Goal: Task Accomplishment & Management: Complete application form

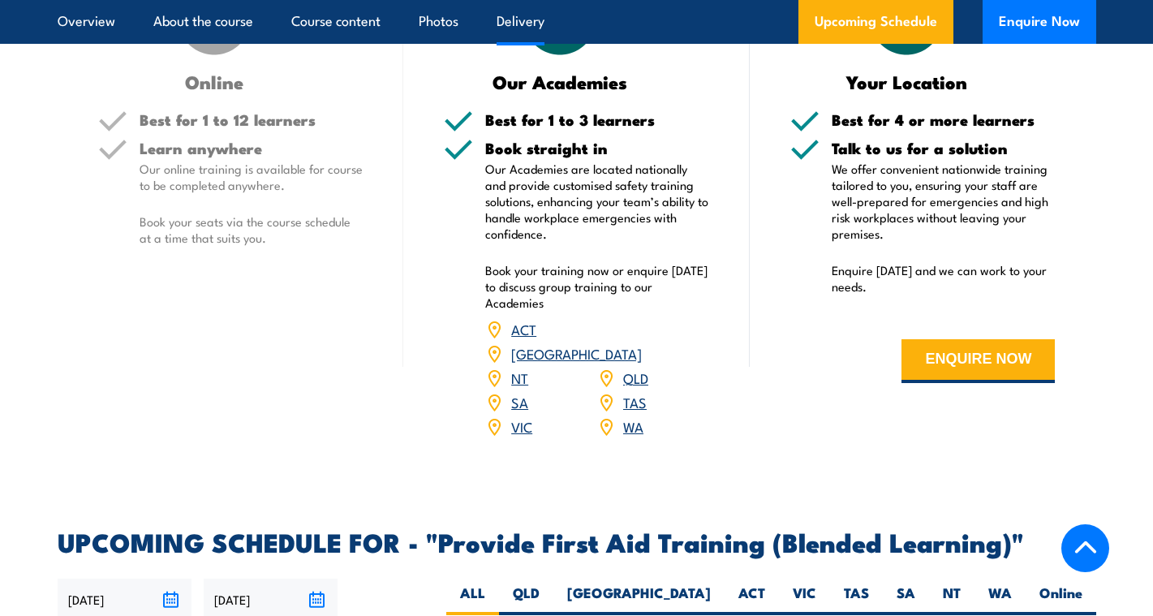
scroll to position [2683, 0]
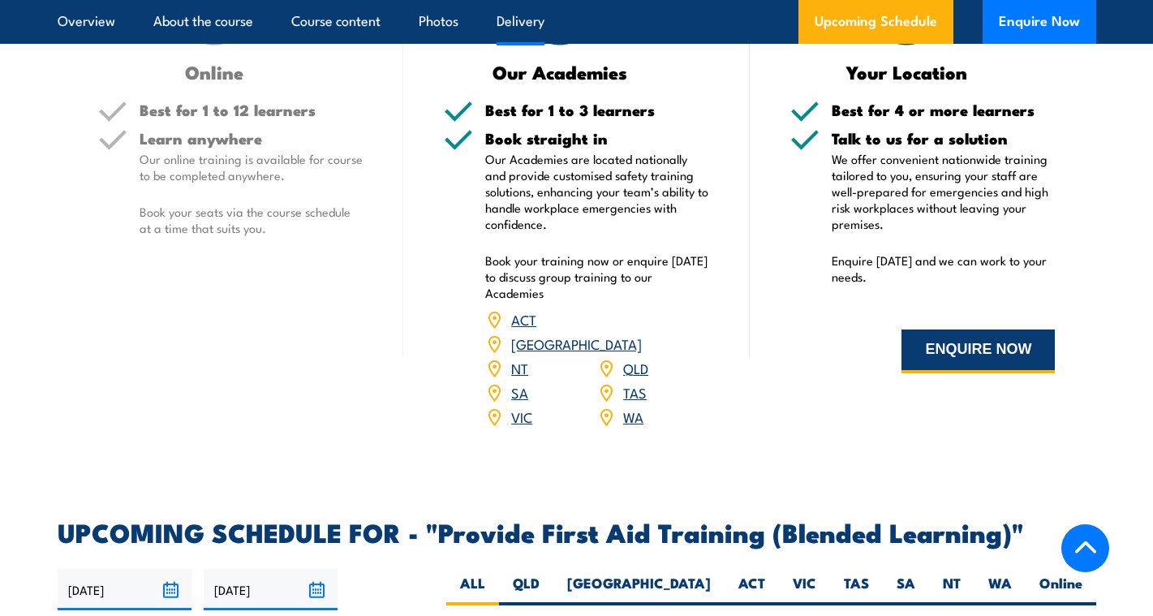
click at [956, 373] on button "ENQUIRE NOW" at bounding box center [977, 351] width 153 height 44
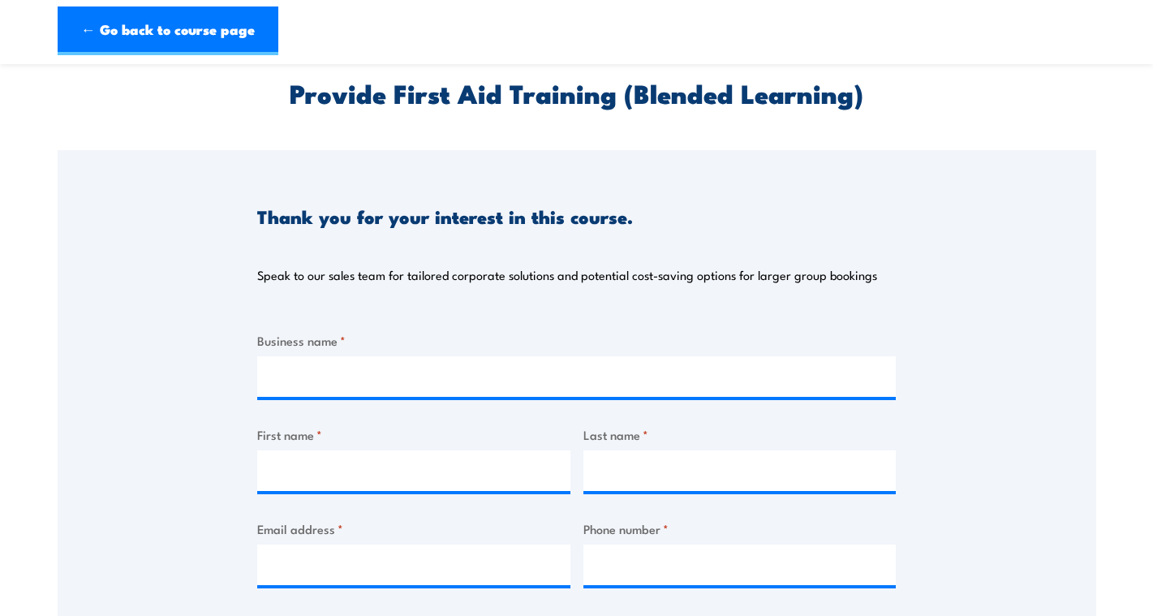
scroll to position [75, 0]
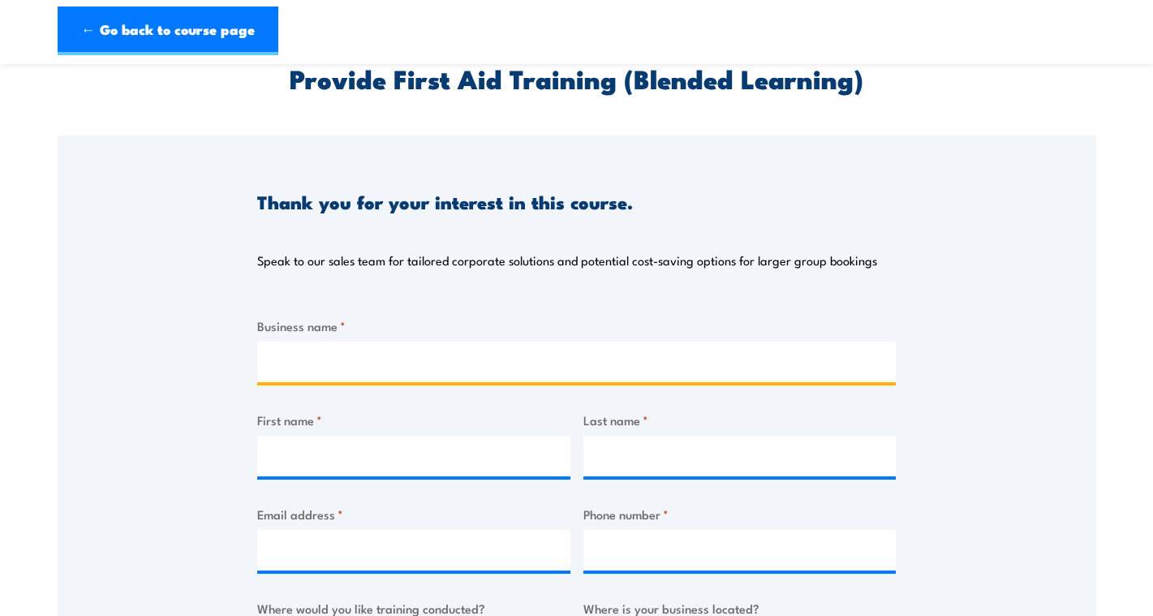
click at [488, 361] on input "Business name *" at bounding box center [576, 362] width 639 height 41
type input "Mycelium Studios"
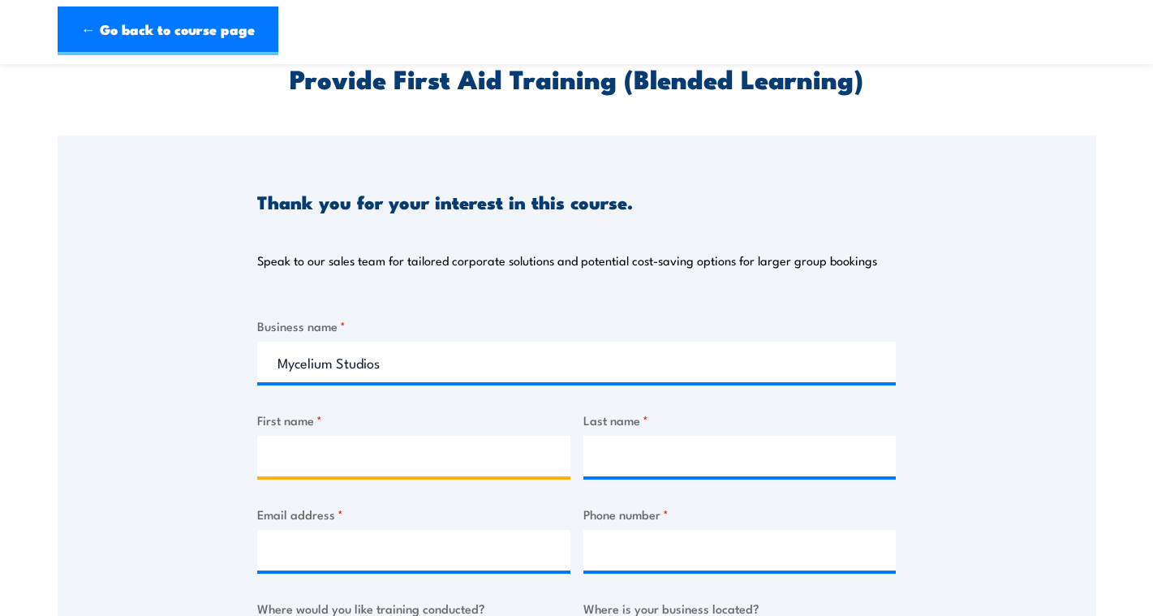
click at [410, 446] on input "First name *" at bounding box center [413, 456] width 313 height 41
type input "Imogen"
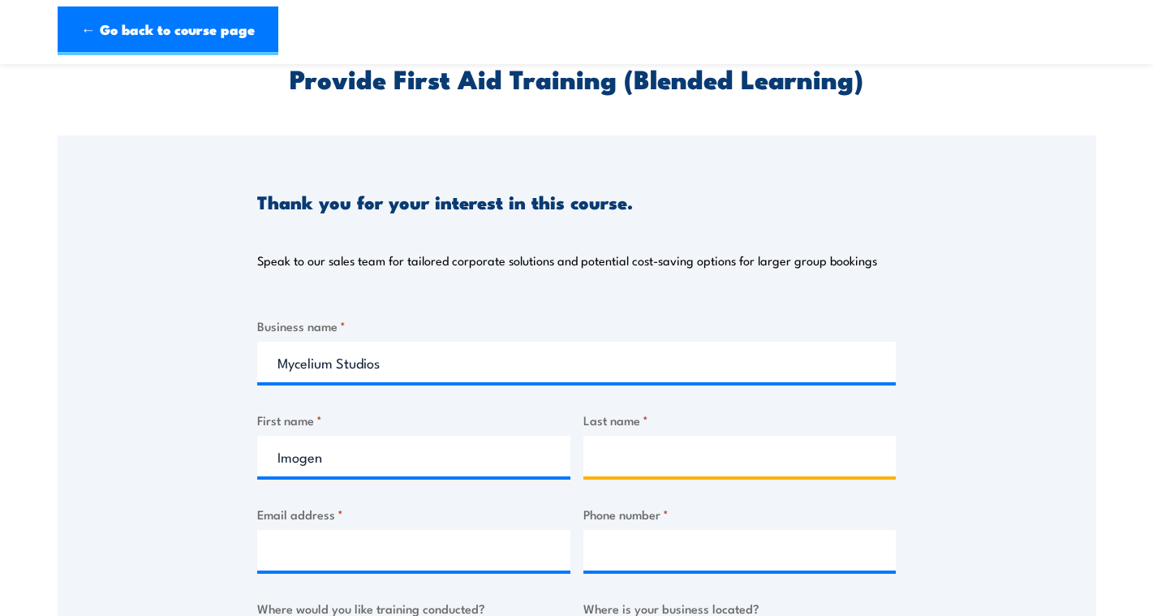
click at [635, 467] on input "Last name *" at bounding box center [739, 456] width 313 height 41
type input "[PERSON_NAME]"
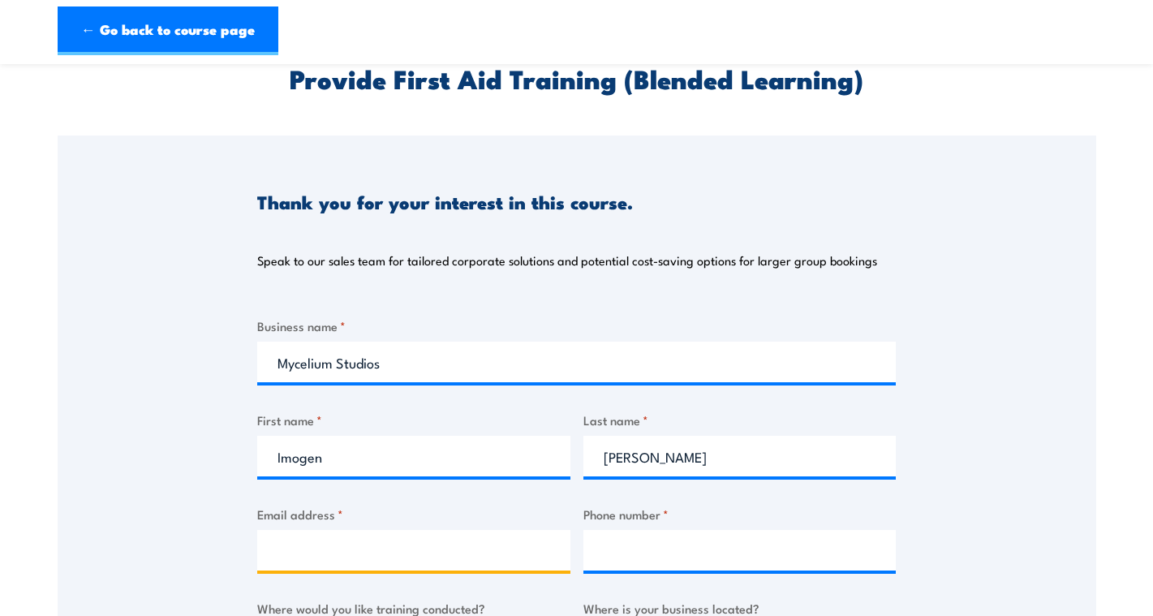
click at [440, 538] on input "Email address *" at bounding box center [413, 550] width 313 height 41
type input "[EMAIL_ADDRESS][DOMAIN_NAME]"
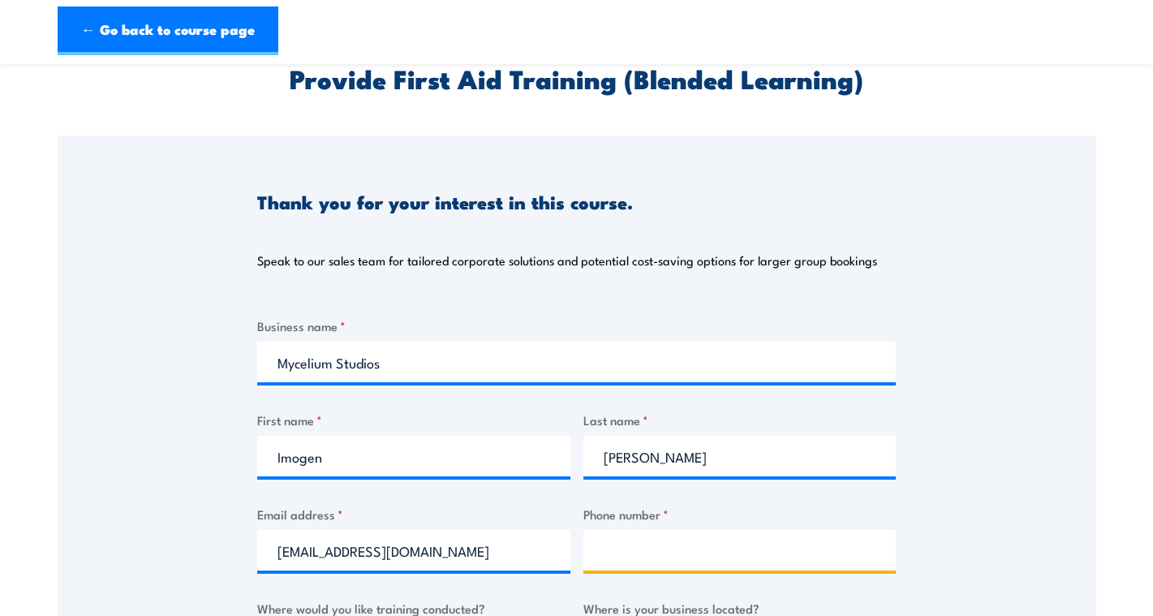
click at [623, 547] on input "Phone number *" at bounding box center [739, 550] width 313 height 41
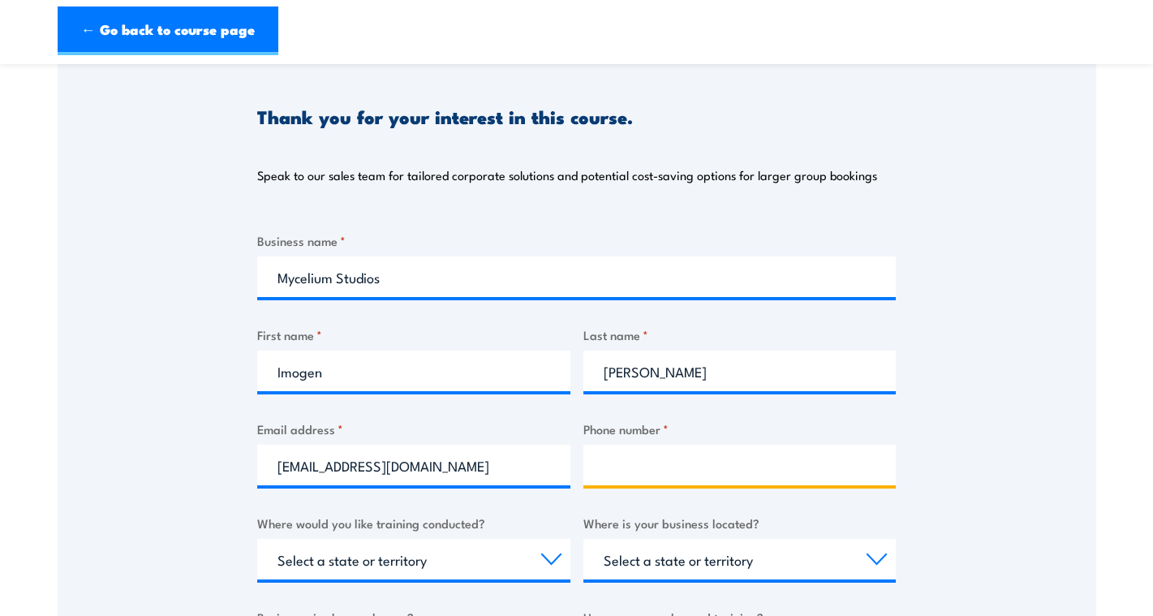
scroll to position [160, 0]
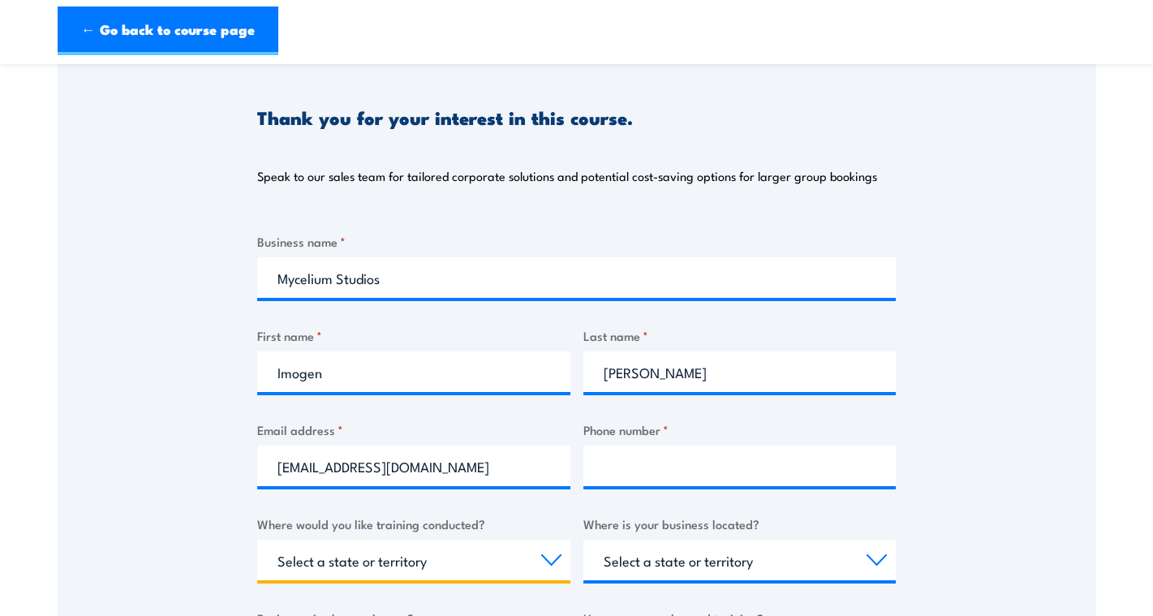
click at [555, 558] on select "Select a state or territory Nationally - multiple locations [GEOGRAPHIC_DATA] […" at bounding box center [413, 560] width 313 height 41
select select "VIC"
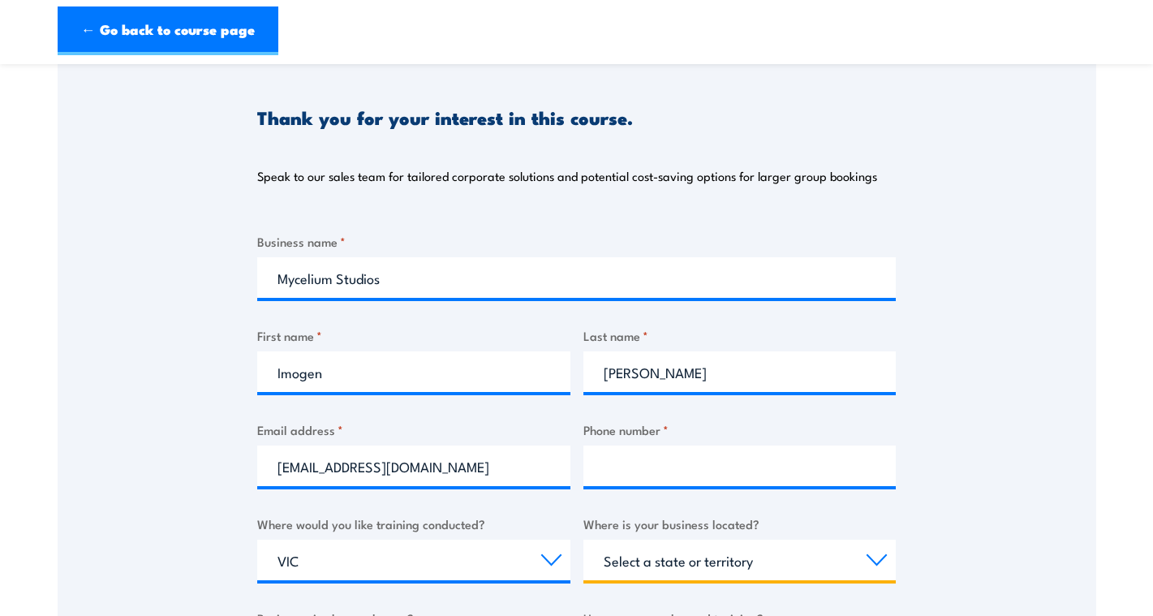
click at [749, 561] on select "Select a state or territory [GEOGRAPHIC_DATA] [GEOGRAPHIC_DATA] [GEOGRAPHIC_DAT…" at bounding box center [739, 560] width 313 height 41
select select "VIC"
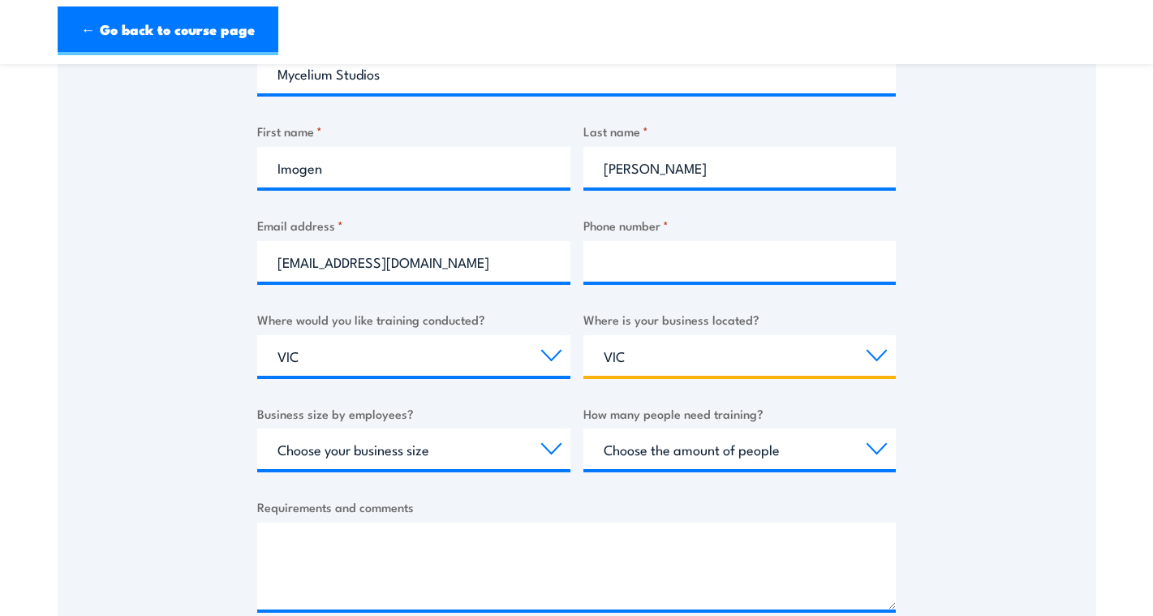
scroll to position [361, 0]
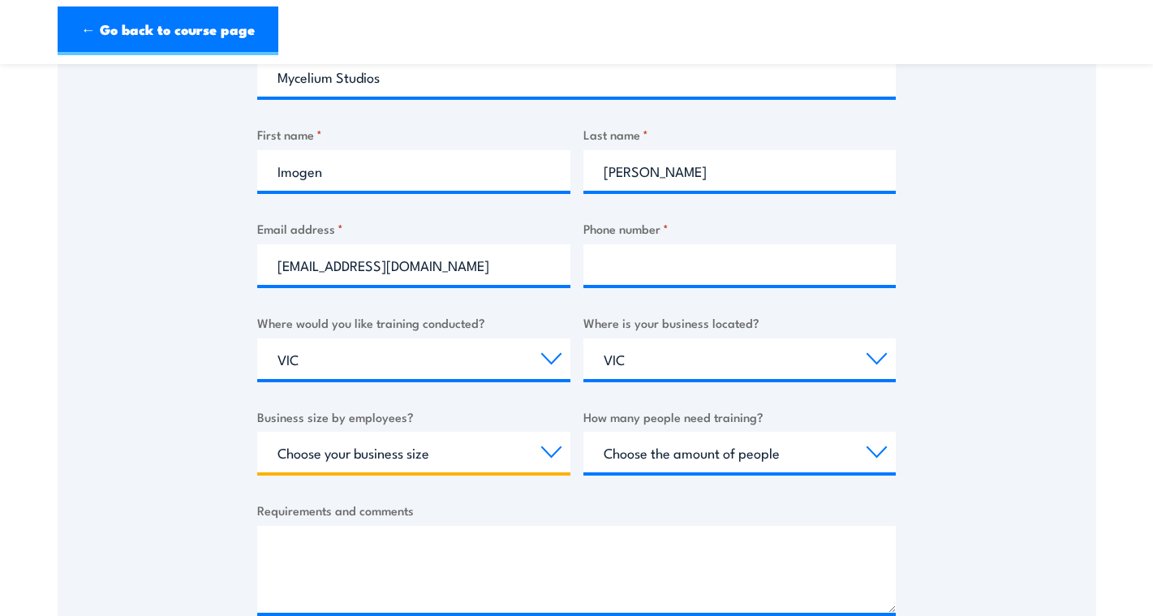
click at [494, 453] on select "Choose your business size 1 to 19 20 to 199 200+" at bounding box center [413, 452] width 313 height 41
select select "1 to 19"
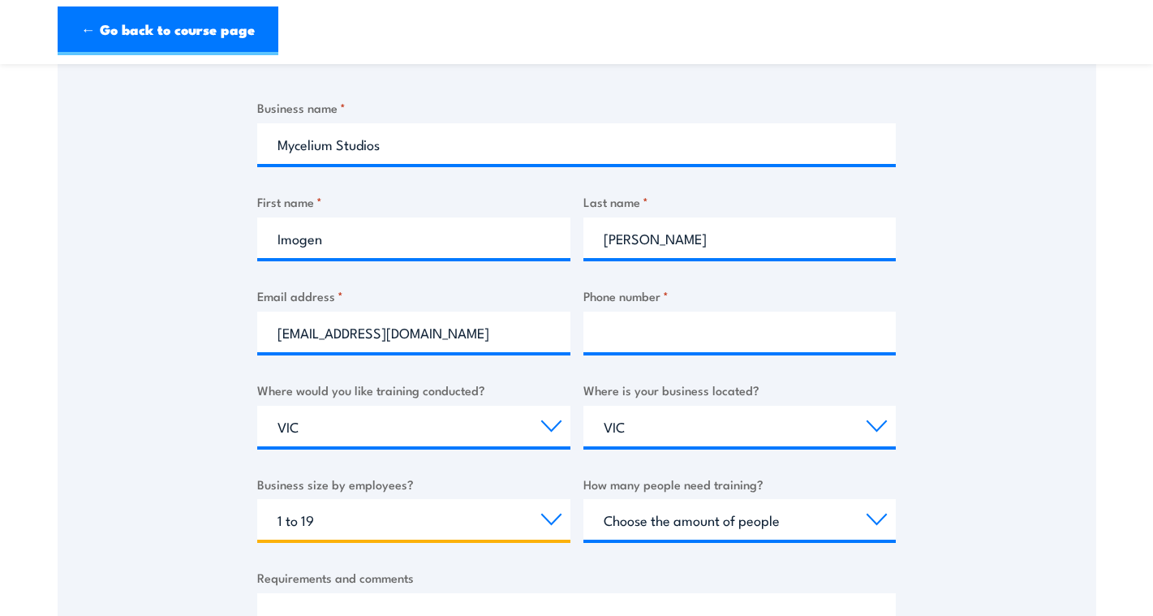
scroll to position [394, 0]
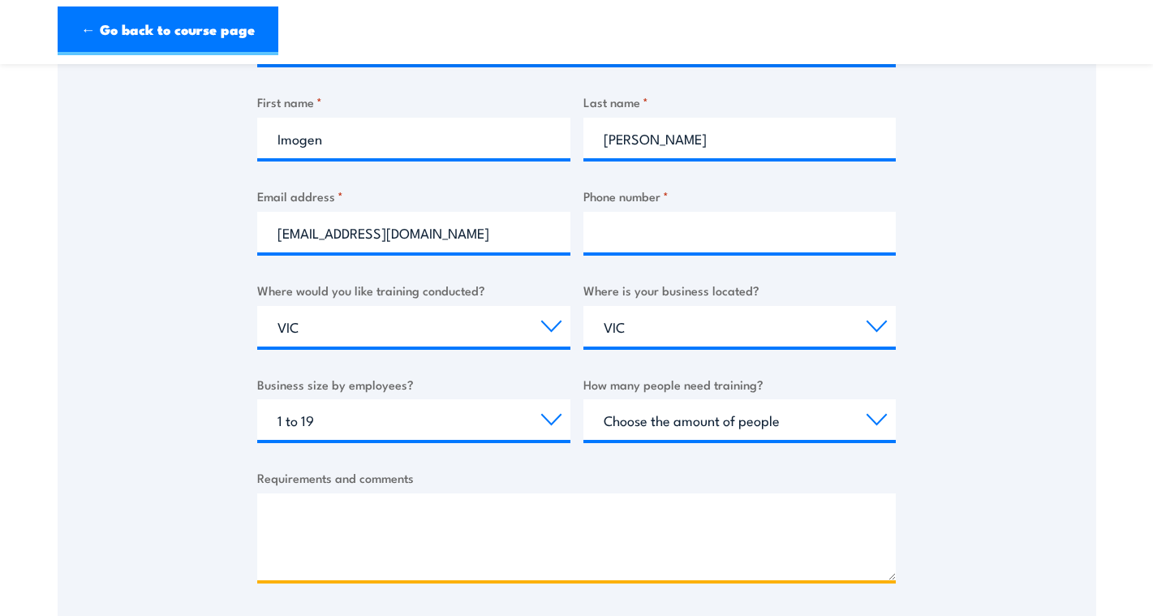
click at [322, 532] on textarea "Requirements and comments" at bounding box center [576, 536] width 639 height 87
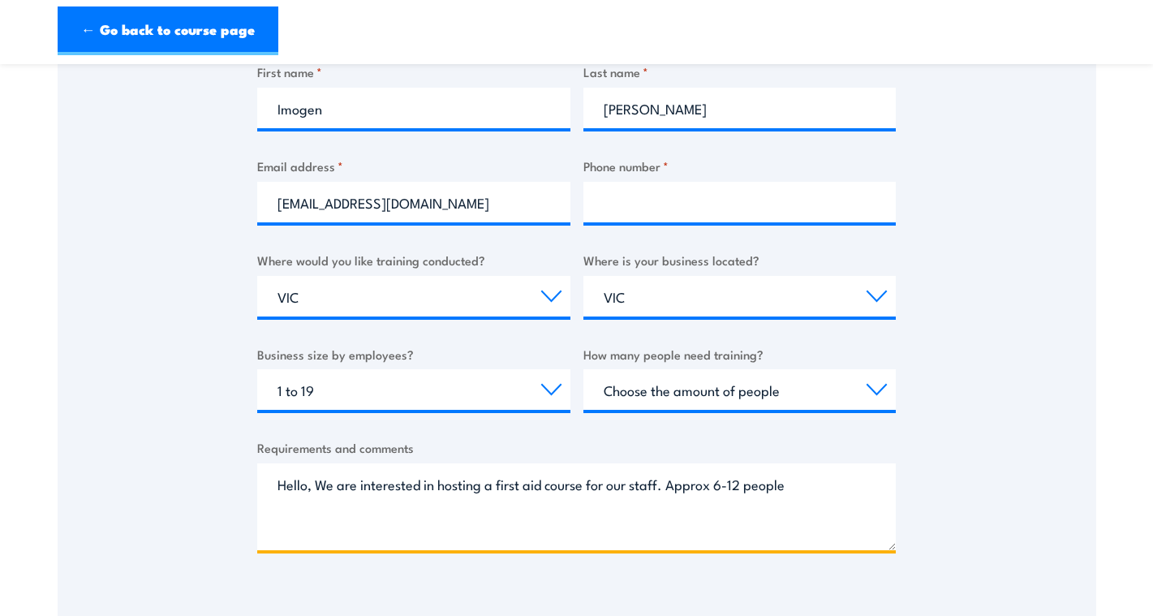
scroll to position [432, 0]
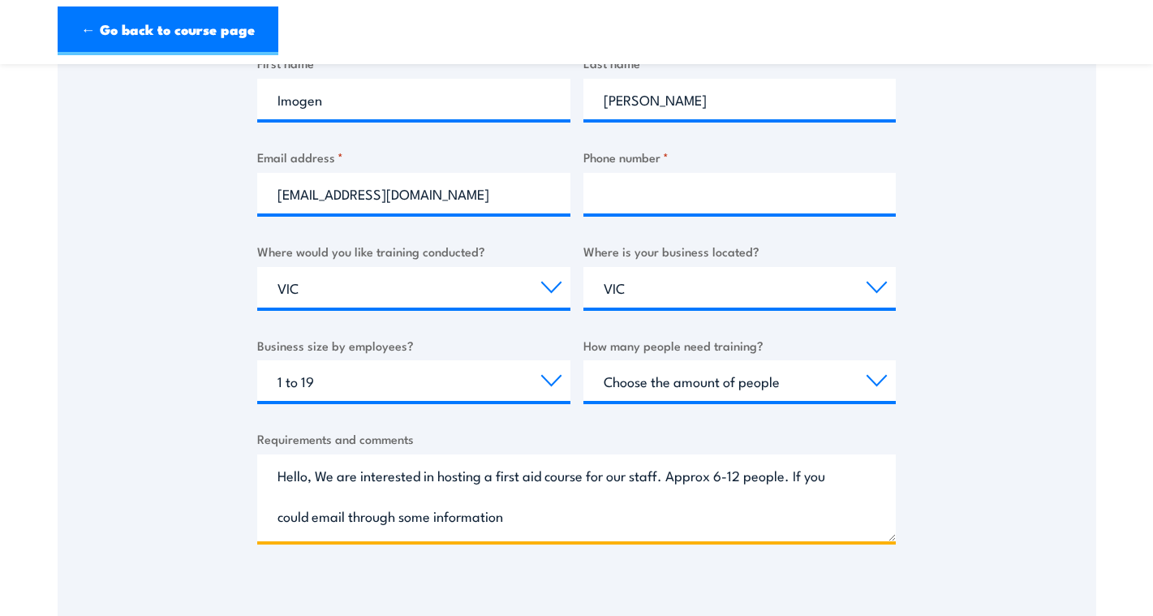
click at [433, 521] on textarea "Hello, We are interested in hosting a first aid course for our staff. Approx 6-…" at bounding box center [576, 497] width 639 height 87
click at [550, 523] on textarea "Hello, We are interested in hosting a first aid course for our staff. Approx 6-…" at bounding box center [576, 497] width 639 height 87
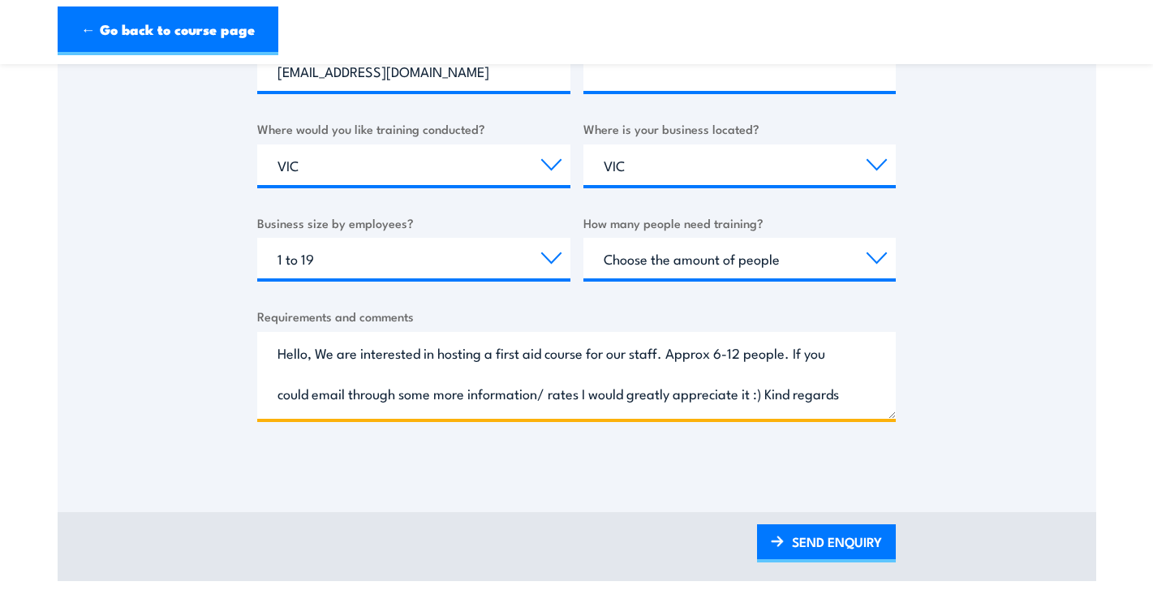
scroll to position [24, 0]
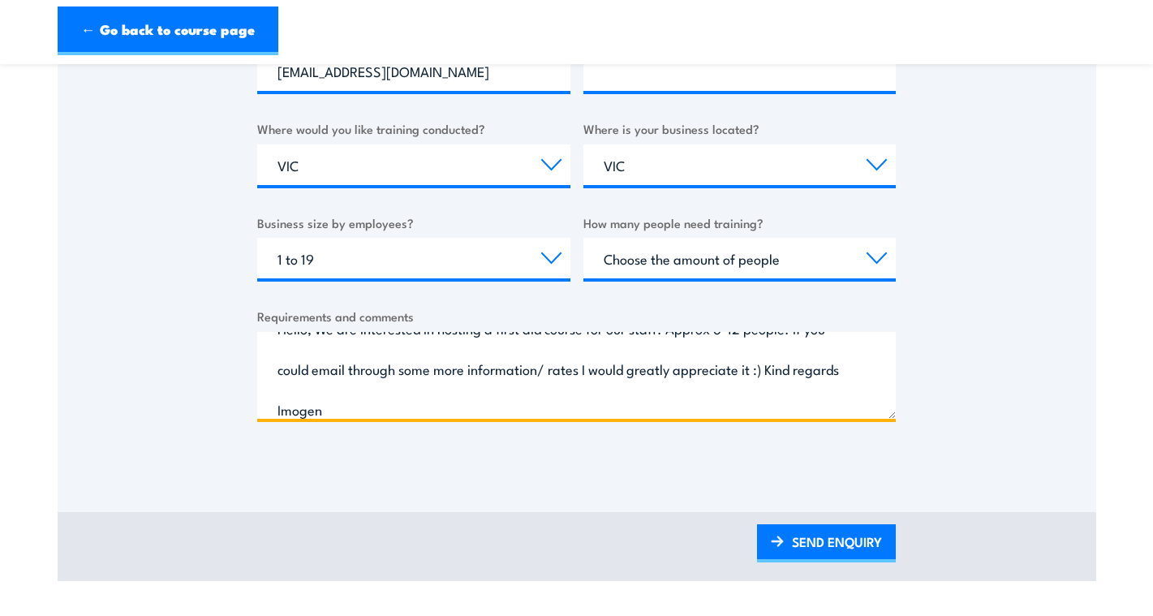
click at [767, 371] on textarea "Hello, We are interested in hosting a first aid course for our staff. Approx 6-…" at bounding box center [576, 375] width 639 height 87
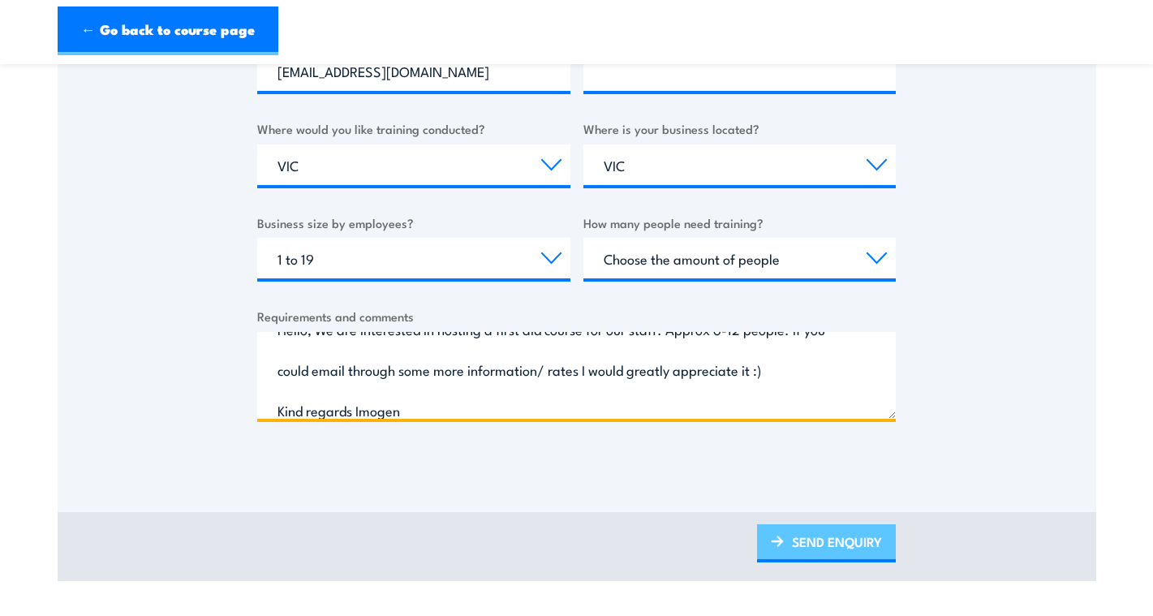
type textarea "Hello, We are interested in hosting a first aid course for our staff. Approx 6-…"
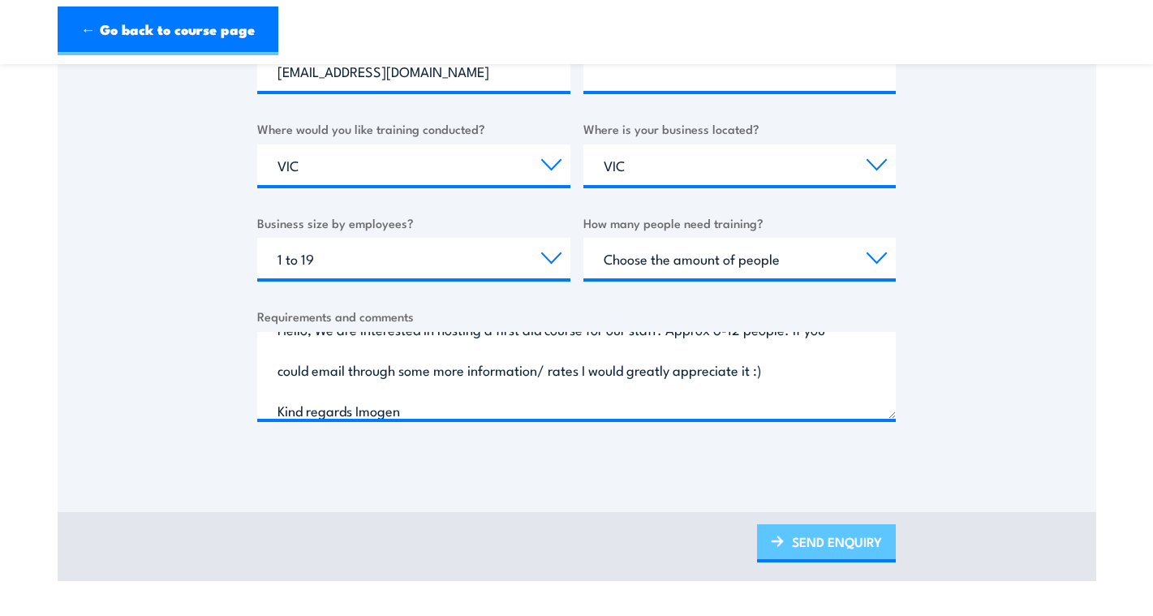
click at [797, 537] on link "SEND ENQUIRY" at bounding box center [826, 543] width 139 height 38
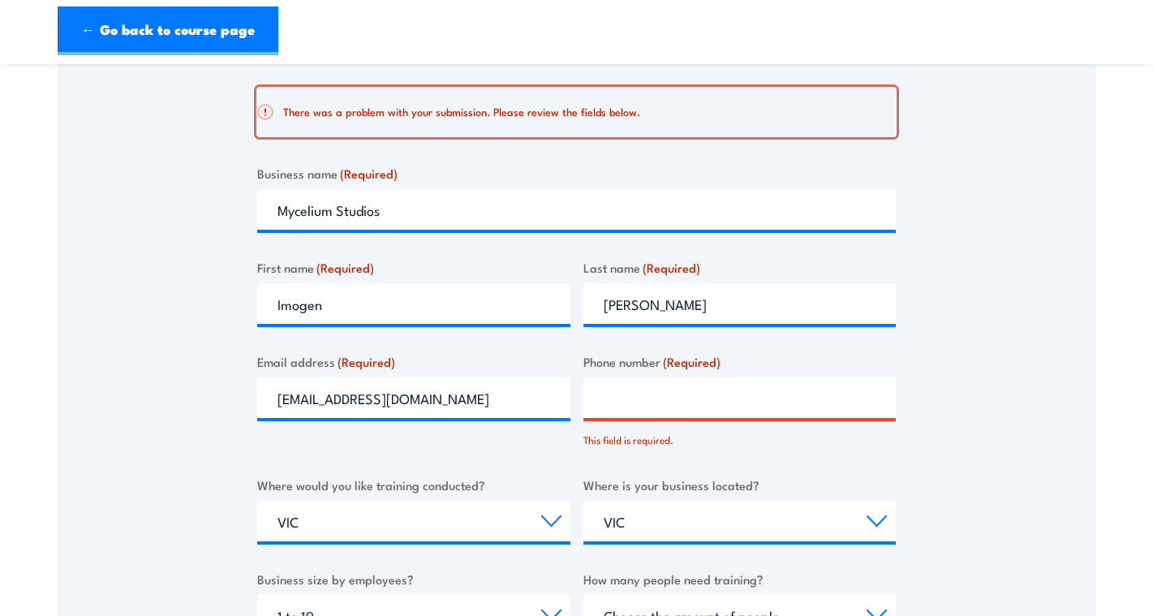
scroll to position [292, 0]
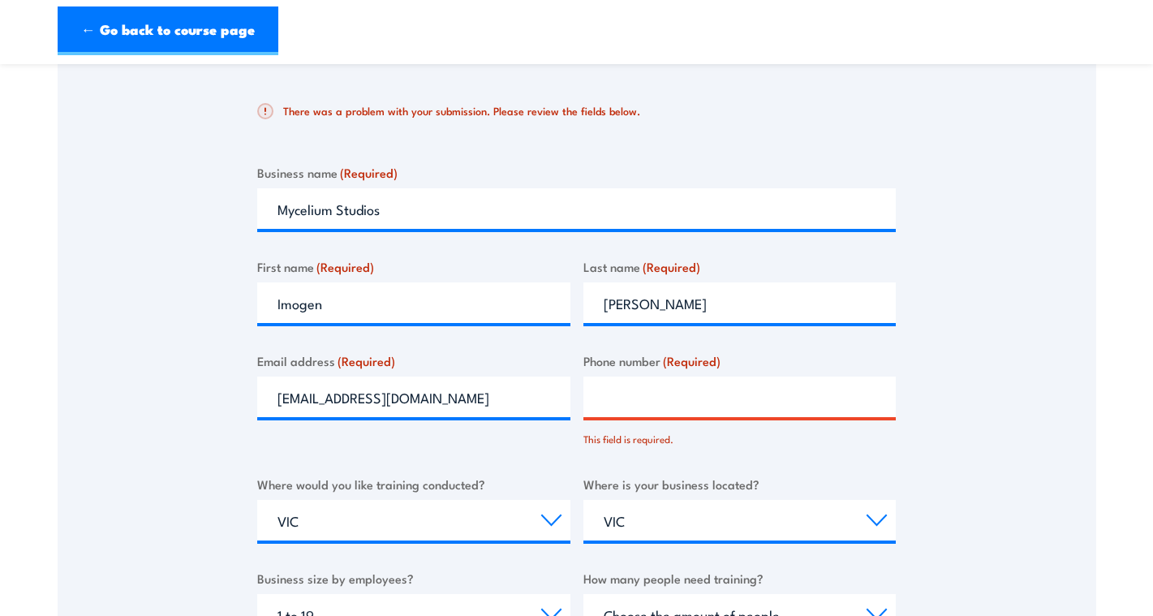
paste input "0477 080 873"
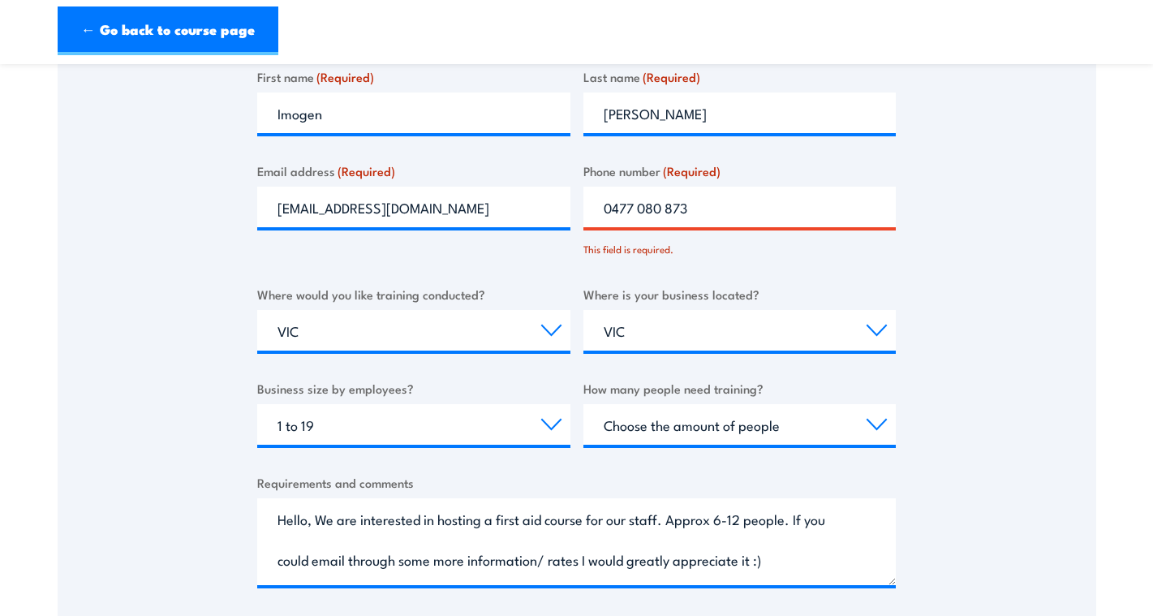
scroll to position [483, 0]
type input "0477 080 873"
click at [690, 424] on select "Choose the amount of people 1 to 4 5 to 19 20+" at bounding box center [739, 423] width 313 height 41
select select "5 to 19"
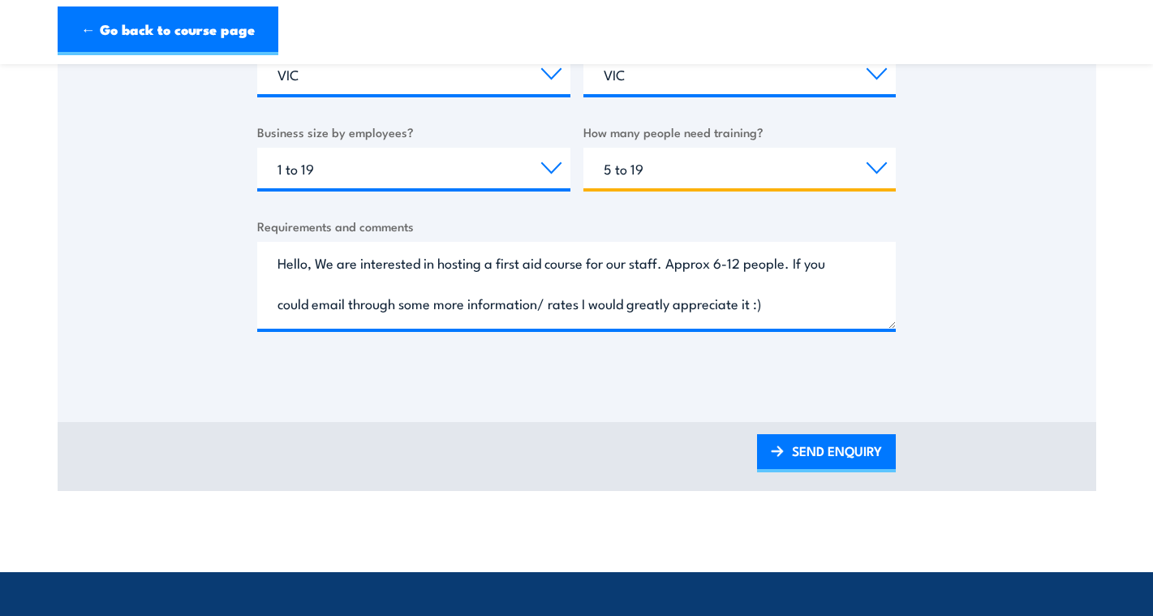
scroll to position [815, 0]
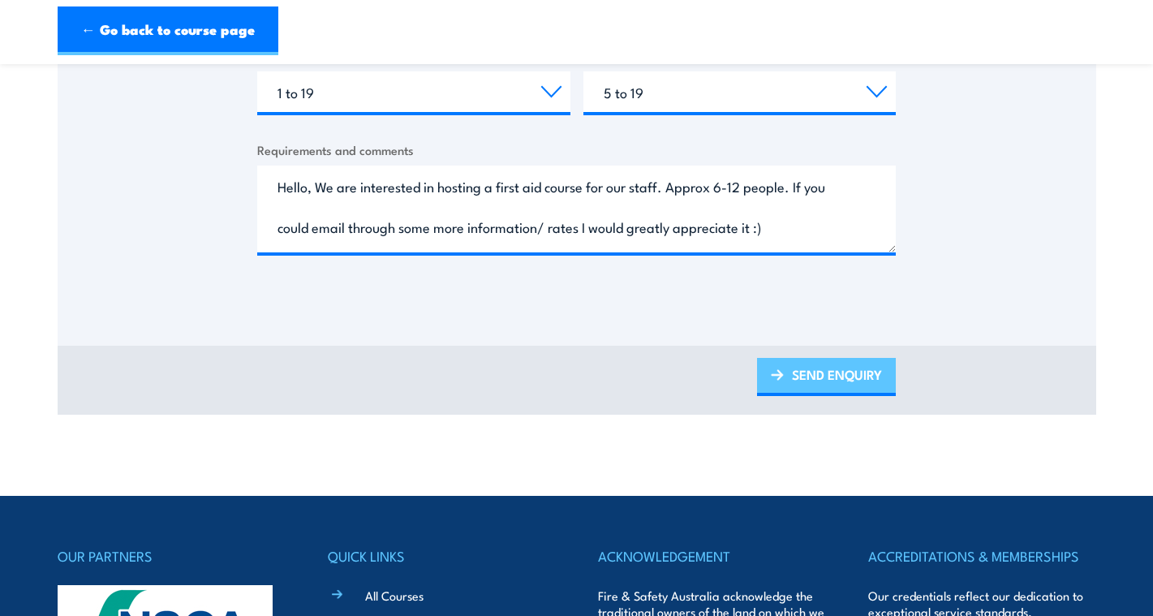
click at [828, 373] on link "SEND ENQUIRY" at bounding box center [826, 377] width 139 height 38
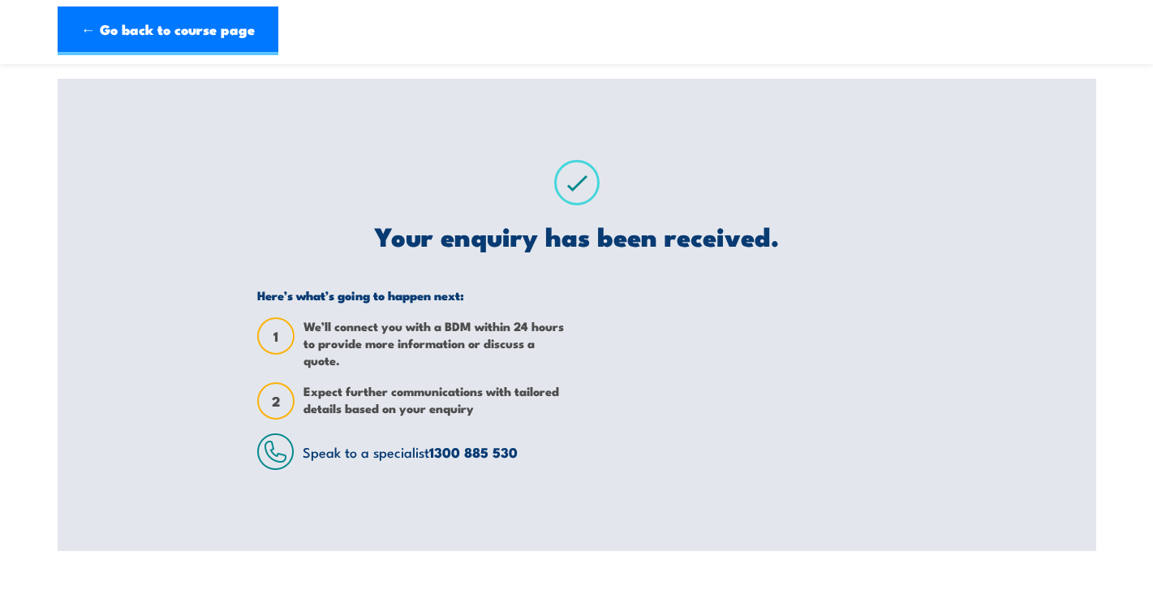
scroll to position [0, 0]
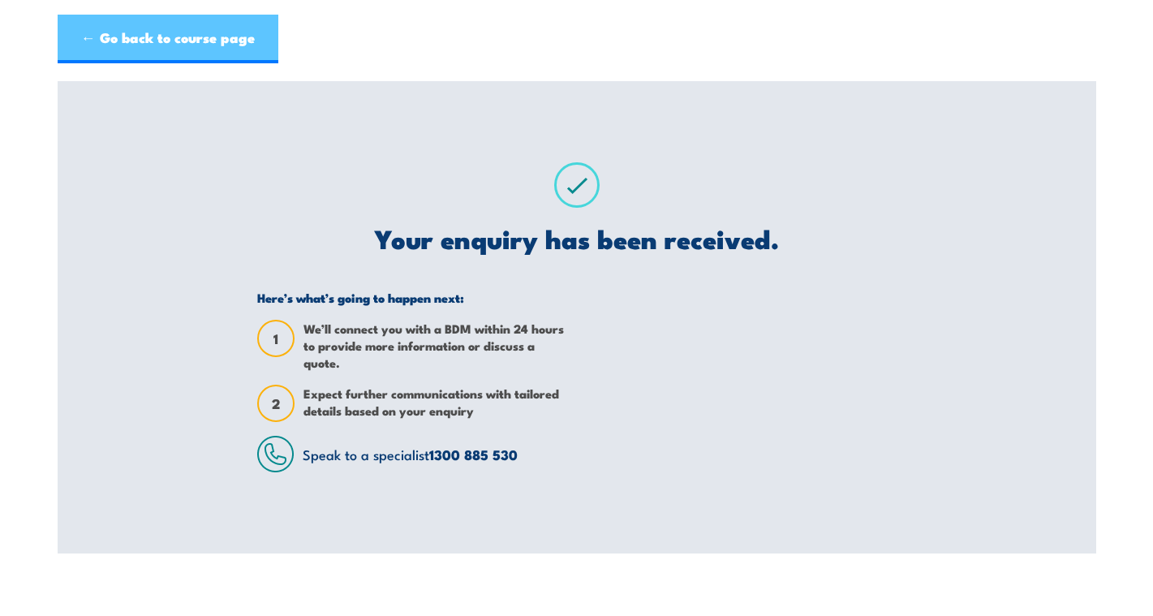
click at [165, 29] on link "← Go back to course page" at bounding box center [168, 39] width 221 height 49
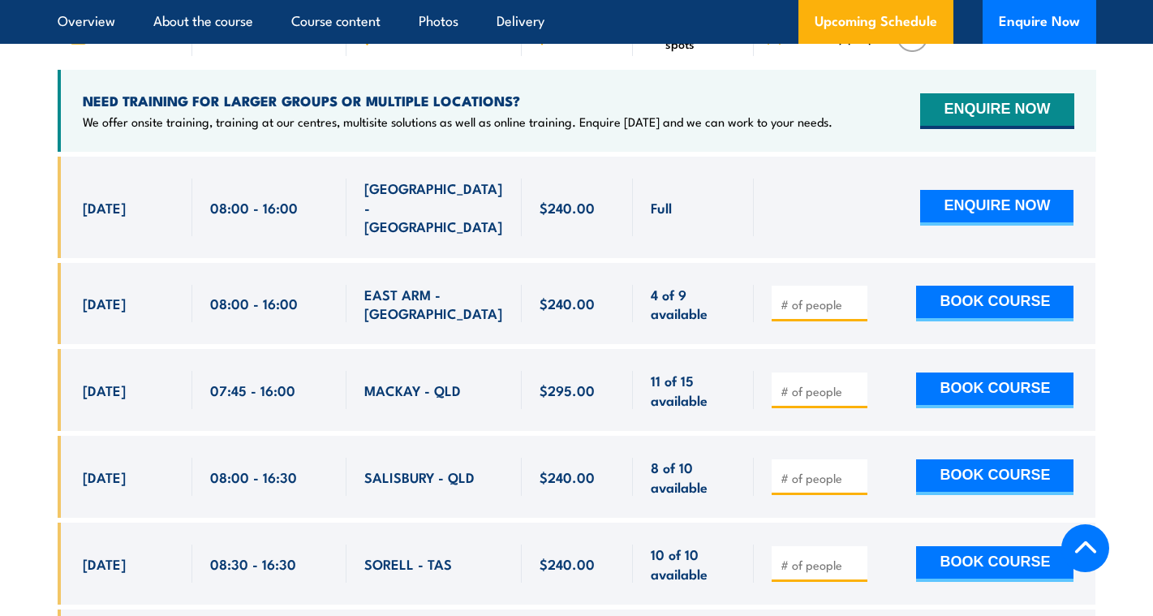
scroll to position [3749, 0]
